Goal: Task Accomplishment & Management: Use online tool/utility

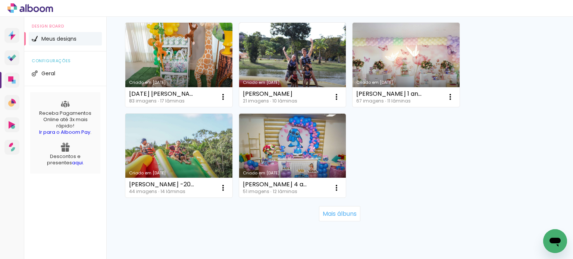
scroll to position [732, 0]
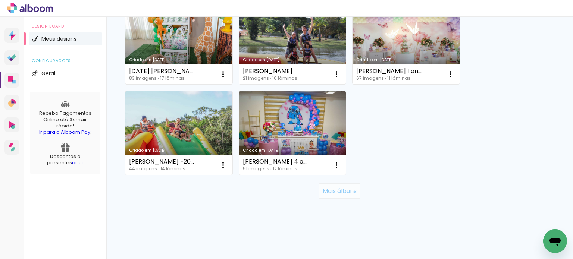
click at [0, 0] on slot "Mais álbuns" at bounding box center [0, 0] width 0 height 0
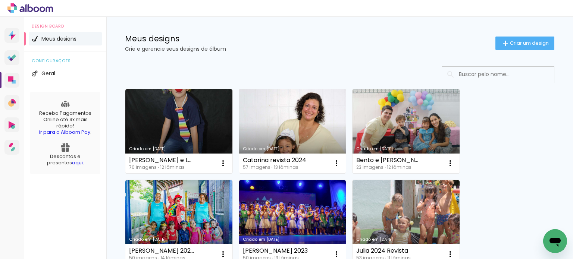
scroll to position [0, 0]
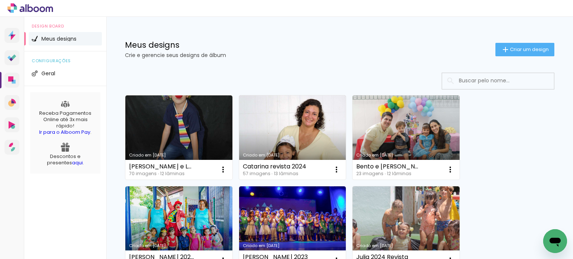
click at [372, 53] on p "Crie e gerencie seus designs de álbum" at bounding box center [310, 55] width 370 height 5
click at [10, 79] on icon at bounding box center [10, 78] width 5 height 5
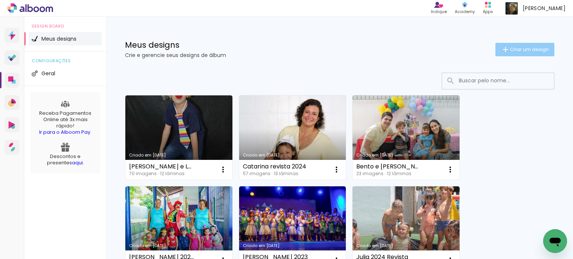
click at [521, 47] on span "Criar um design" at bounding box center [529, 49] width 39 height 5
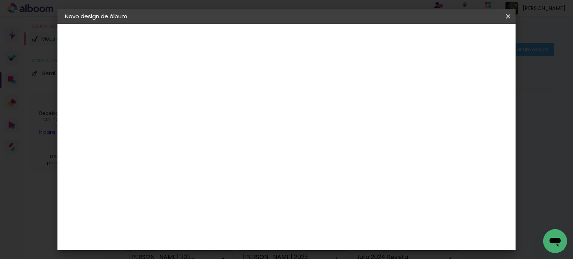
click at [187, 99] on input at bounding box center [187, 100] width 0 height 12
type input "Gabriel 2023 retoque"
type paper-input "Gabriel 2023 retoque"
click at [263, 37] on paper-button "Avançar" at bounding box center [245, 39] width 37 height 13
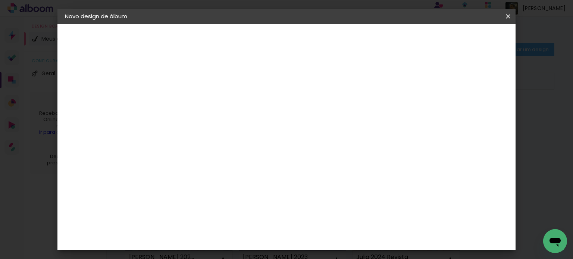
click at [225, 169] on div "DreambooksPro" at bounding box center [206, 172] width 49 height 6
click at [338, 32] on header "Fornecedor Escolha um fornecedor ou avance com o tamanho livre. Voltar Avançar" at bounding box center [245, 46] width 183 height 44
click at [0, 0] on slot "Avançar" at bounding box center [0, 0] width 0 height 0
click at [225, 125] on iron-icon at bounding box center [220, 129] width 9 height 9
click at [332, 124] on paper-item "Álbum" at bounding box center [334, 123] width 149 height 15
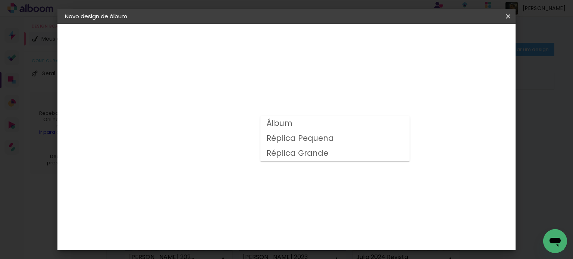
type input "Álbum"
click at [237, 174] on span "20 × 20" at bounding box center [220, 181] width 35 height 15
click at [0, 0] on slot "Avançar" at bounding box center [0, 0] width 0 height 0
click at [323, 80] on div at bounding box center [319, 80] width 7 height 7
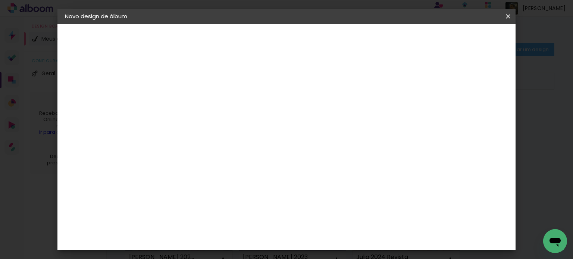
type paper-checkbox "on"
click at [365, 38] on span "Iniciar design" at bounding box center [348, 39] width 34 height 5
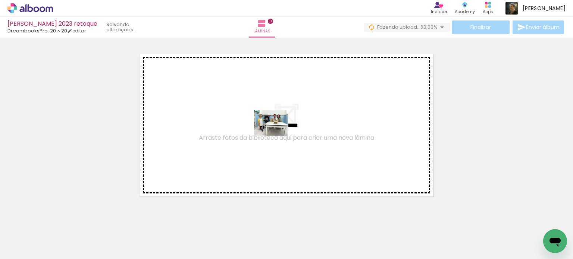
drag, startPoint x: 77, startPoint y: 234, endPoint x: 276, endPoint y: 133, distance: 223.8
click at [276, 133] on quentale-workspace at bounding box center [286, 129] width 573 height 259
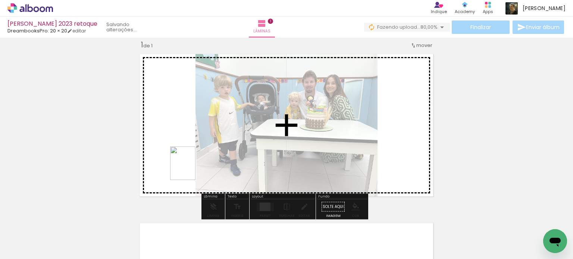
drag, startPoint x: 177, startPoint y: 194, endPoint x: 193, endPoint y: 169, distance: 29.8
click at [193, 169] on quentale-workspace at bounding box center [286, 129] width 573 height 259
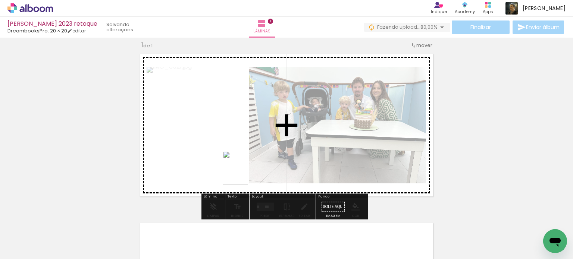
drag, startPoint x: 169, startPoint y: 232, endPoint x: 245, endPoint y: 173, distance: 96.6
click at [245, 173] on quentale-workspace at bounding box center [286, 129] width 573 height 259
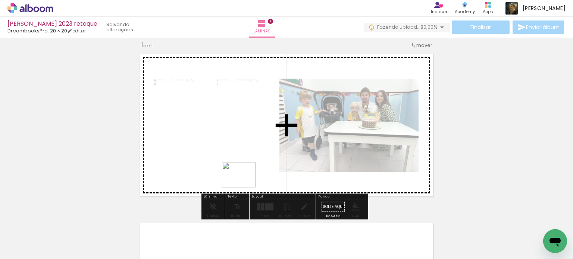
drag, startPoint x: 198, startPoint y: 234, endPoint x: 245, endPoint y: 183, distance: 68.4
click at [245, 183] on quentale-workspace at bounding box center [286, 129] width 573 height 259
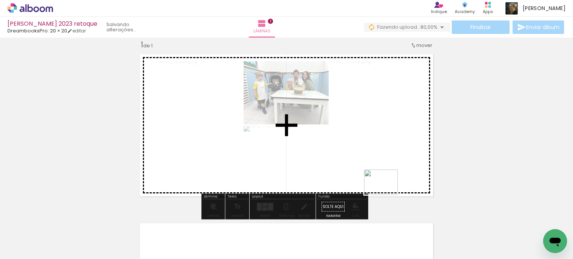
drag, startPoint x: 238, startPoint y: 241, endPoint x: 387, endPoint y: 192, distance: 156.7
click at [387, 192] on quentale-workspace at bounding box center [286, 129] width 573 height 259
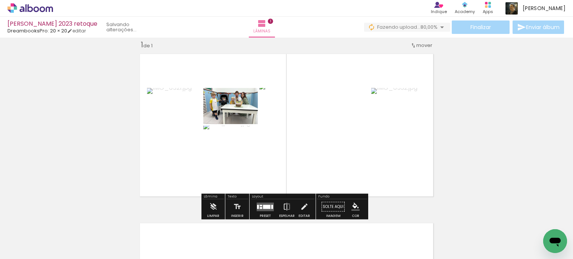
click at [260, 205] on div at bounding box center [261, 205] width 3 height 1
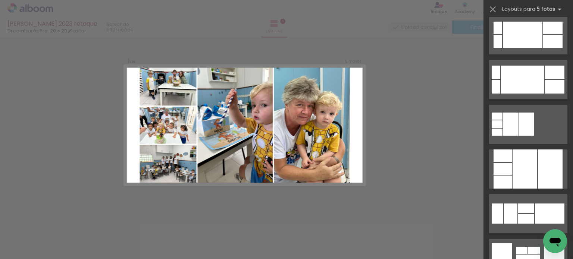
scroll to position [784, 0]
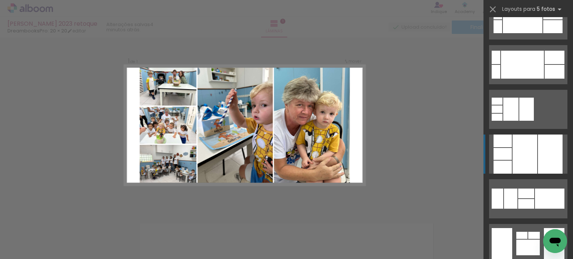
click at [523, 160] on div at bounding box center [525, 154] width 25 height 39
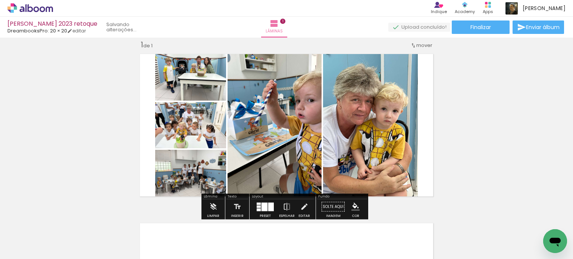
click at [523, 160] on div "Inserir lâmina 1 de 1" at bounding box center [286, 200] width 573 height 339
click at [368, 131] on quentale-photo at bounding box center [370, 125] width 95 height 151
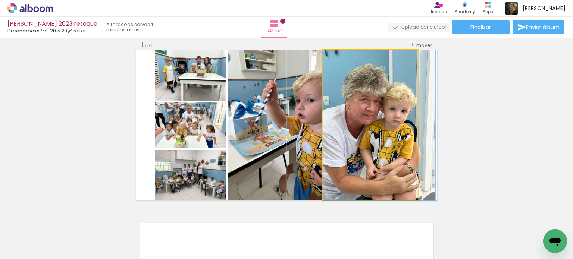
drag, startPoint x: 370, startPoint y: 131, endPoint x: 379, endPoint y: 131, distance: 8.6
click at [379, 133] on quentale-photo at bounding box center [370, 125] width 95 height 151
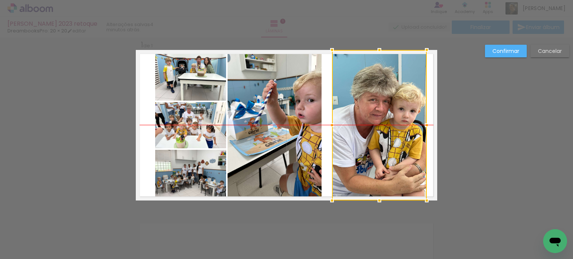
drag, startPoint x: 372, startPoint y: 129, endPoint x: 381, endPoint y: 131, distance: 9.1
click at [381, 131] on div at bounding box center [379, 125] width 95 height 151
click at [302, 133] on quentale-photo at bounding box center [275, 125] width 94 height 151
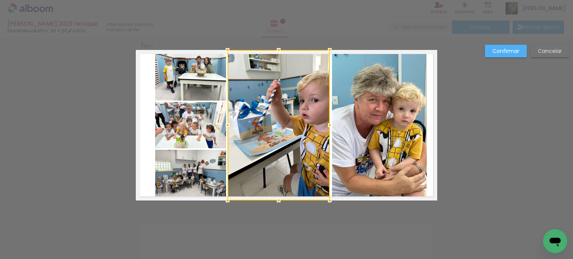
drag, startPoint x: 317, startPoint y: 125, endPoint x: 325, endPoint y: 125, distance: 8.2
click at [325, 125] on div at bounding box center [329, 125] width 15 height 15
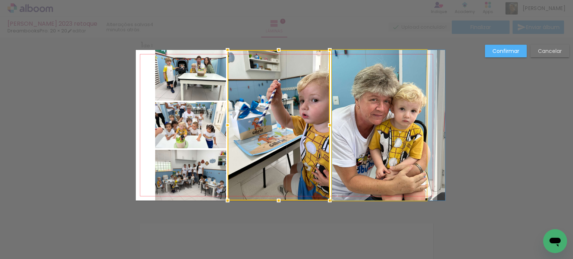
drag, startPoint x: 367, startPoint y: 125, endPoint x: 380, endPoint y: 125, distance: 13.1
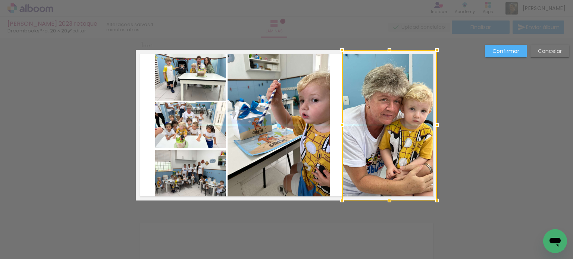
drag, startPoint x: 361, startPoint y: 128, endPoint x: 371, endPoint y: 128, distance: 10.1
click at [371, 128] on div at bounding box center [389, 125] width 95 height 151
click at [301, 125] on quentale-photo at bounding box center [279, 125] width 102 height 151
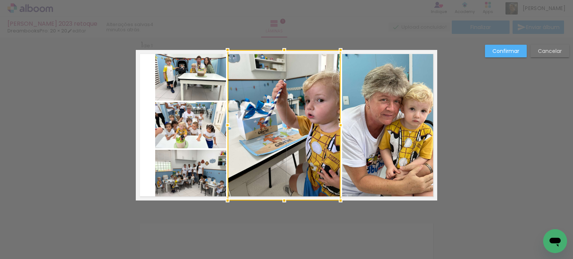
drag, startPoint x: 322, startPoint y: 125, endPoint x: 333, endPoint y: 125, distance: 10.8
click at [333, 125] on div at bounding box center [340, 125] width 15 height 15
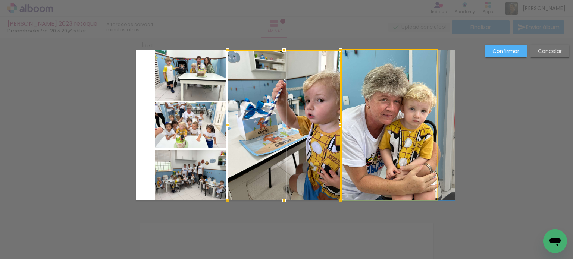
click at [377, 128] on quentale-photo at bounding box center [389, 125] width 95 height 151
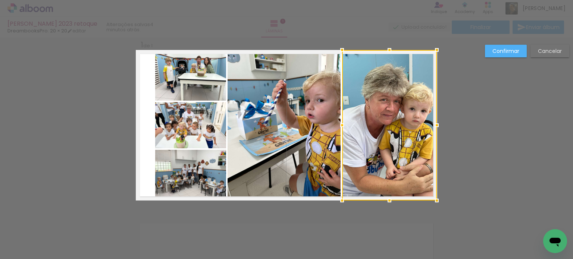
click at [375, 128] on div at bounding box center [389, 125] width 95 height 151
click at [174, 26] on div at bounding box center [286, 19] width 573 height 38
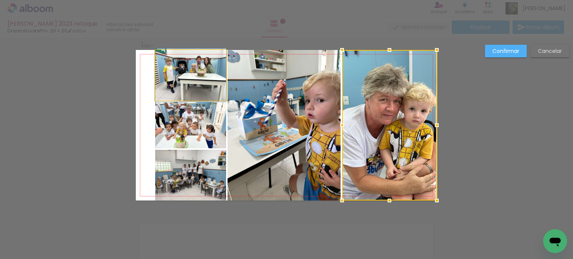
click at [173, 62] on quentale-photo at bounding box center [190, 75] width 71 height 51
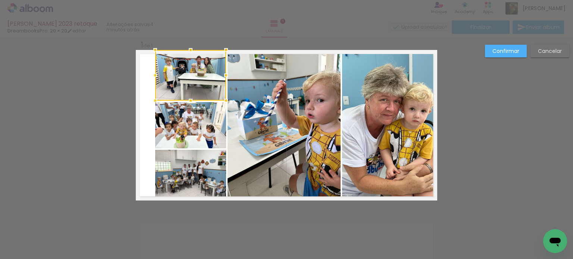
click at [178, 135] on quentale-photo at bounding box center [190, 125] width 71 height 46
click at [182, 184] on quentale-photo at bounding box center [190, 175] width 71 height 51
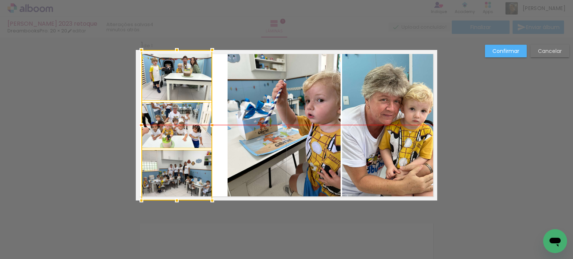
drag, startPoint x: 176, startPoint y: 129, endPoint x: 163, endPoint y: 129, distance: 13.4
click at [163, 129] on div at bounding box center [176, 125] width 71 height 151
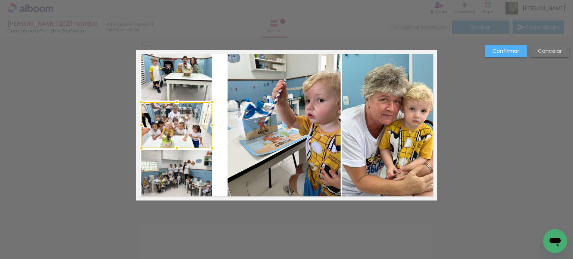
click at [263, 134] on quentale-photo at bounding box center [284, 125] width 113 height 151
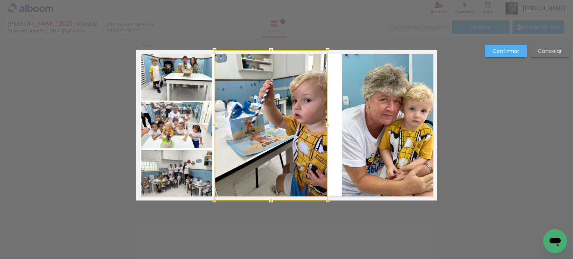
drag, startPoint x: 268, startPoint y: 135, endPoint x: 255, endPoint y: 135, distance: 13.1
click at [255, 135] on div at bounding box center [271, 125] width 113 height 151
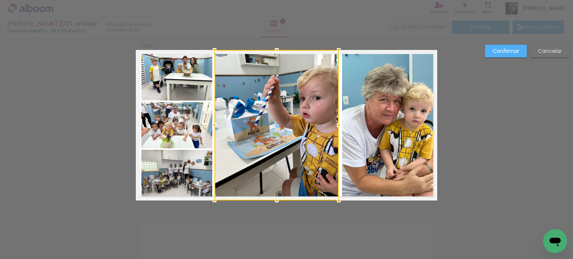
drag, startPoint x: 325, startPoint y: 126, endPoint x: 336, endPoint y: 126, distance: 10.8
click at [336, 126] on div at bounding box center [338, 125] width 15 height 15
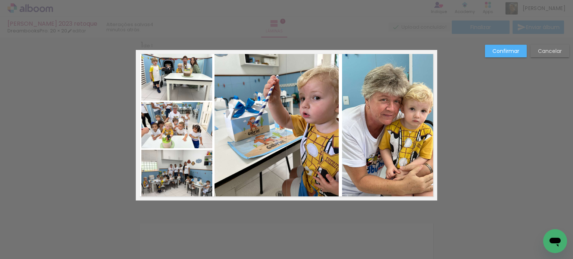
click at [336, 126] on quentale-layouter at bounding box center [286, 125] width 301 height 151
click at [490, 128] on div "Confirmar Cancelar" at bounding box center [286, 206] width 573 height 357
click at [0, 0] on slot "Confirmar" at bounding box center [0, 0] width 0 height 0
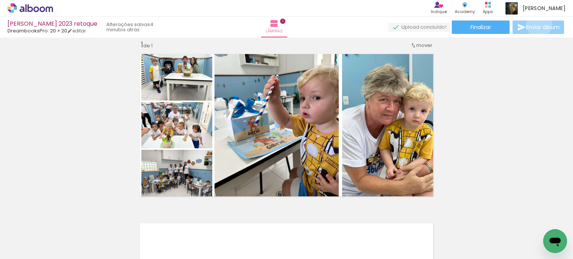
click at [537, 25] on span "Enviar álbum" at bounding box center [543, 27] width 34 height 5
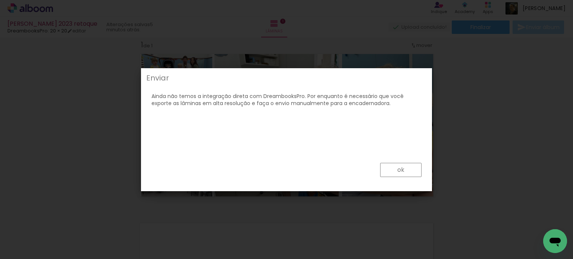
click at [0, 0] on slot "ok" at bounding box center [0, 0] width 0 height 0
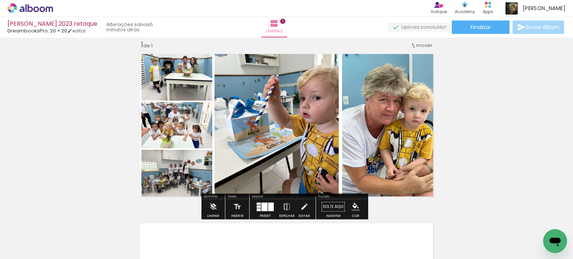
click at [492, 142] on div "Inserir lâmina 1 de 1" at bounding box center [286, 200] width 573 height 339
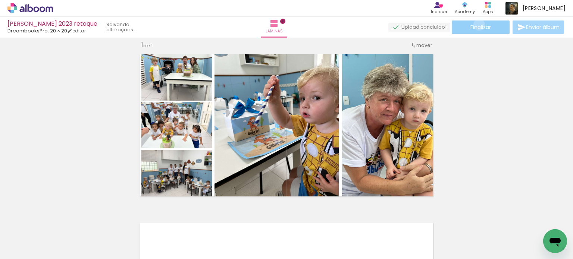
click at [476, 25] on span "Finalizar" at bounding box center [480, 27] width 21 height 5
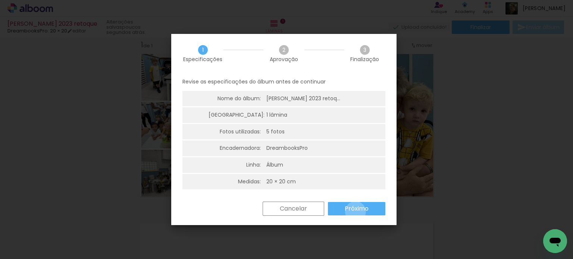
click at [0, 0] on slot "Próximo" at bounding box center [0, 0] width 0 height 0
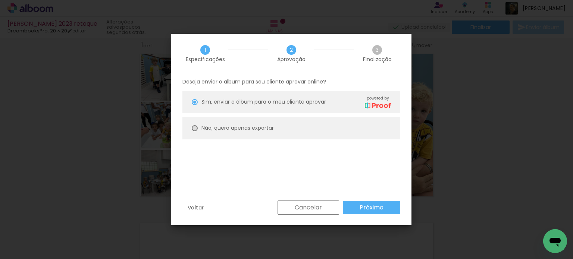
click at [193, 126] on div at bounding box center [195, 128] width 6 height 6
type paper-radio-button "on"
click at [0, 0] on slot "Próximo" at bounding box center [0, 0] width 0 height 0
type input "Alta, 300 DPI"
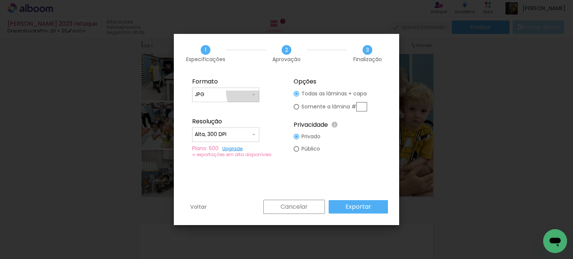
click at [255, 93] on iron-icon at bounding box center [254, 95] width 6 height 6
click at [244, 91] on paper-item "JPG" at bounding box center [225, 93] width 67 height 15
click at [252, 132] on iron-icon at bounding box center [254, 135] width 6 height 6
click at [252, 132] on paper-item "Alta, 300 DPI" at bounding box center [225, 133] width 67 height 15
click at [0, 0] on slot "Exportar" at bounding box center [0, 0] width 0 height 0
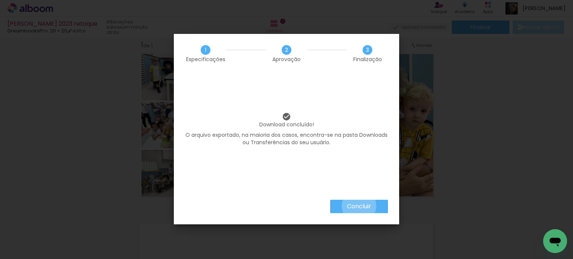
click at [0, 0] on slot "Concluir" at bounding box center [0, 0] width 0 height 0
